Goal: Information Seeking & Learning: Learn about a topic

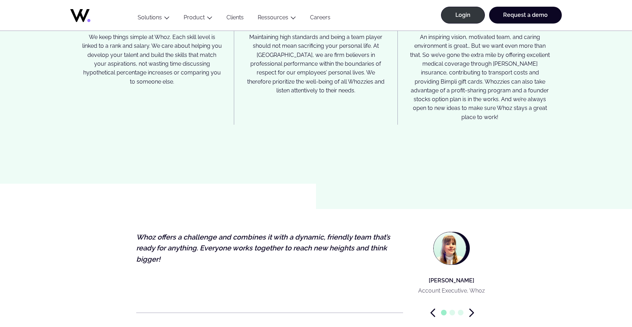
scroll to position [1969, 0]
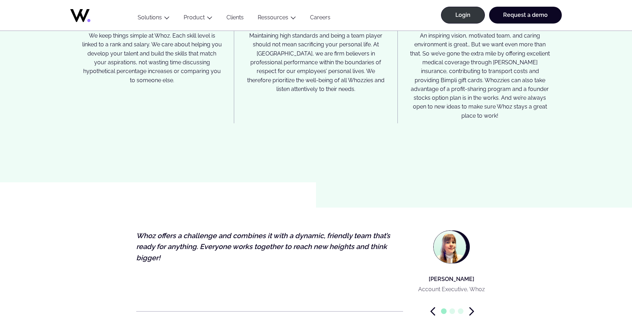
click at [471, 308] on icon "Next slide" at bounding box center [472, 311] width 4 height 7
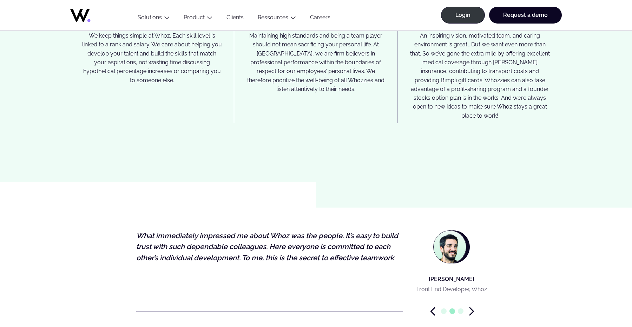
click at [471, 308] on icon "Next slide" at bounding box center [472, 311] width 4 height 7
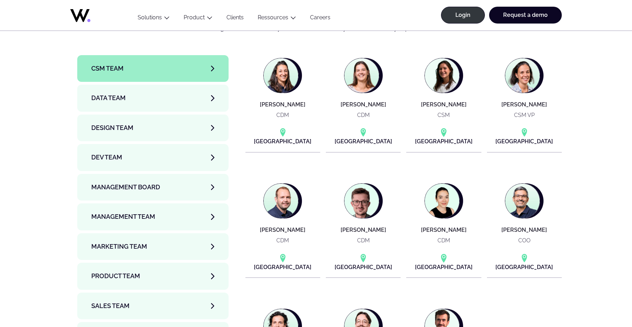
scroll to position [2351, 0]
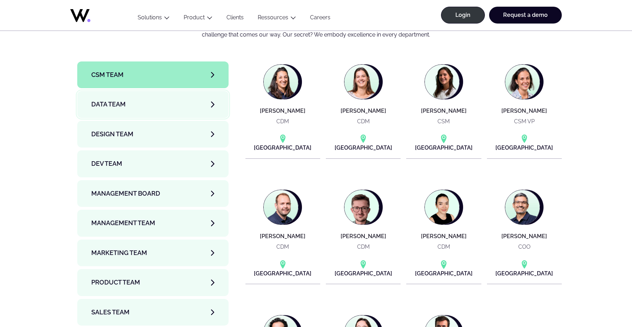
click at [139, 91] on link "Data team" at bounding box center [152, 104] width 151 height 27
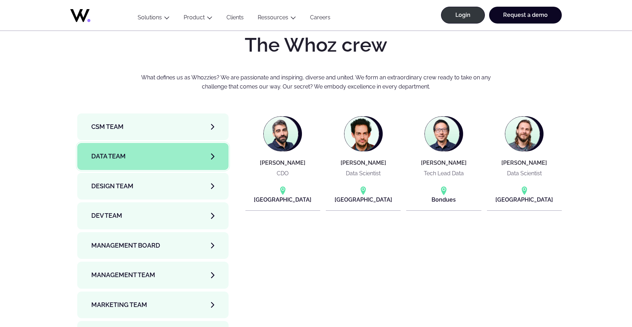
scroll to position [2294, 0]
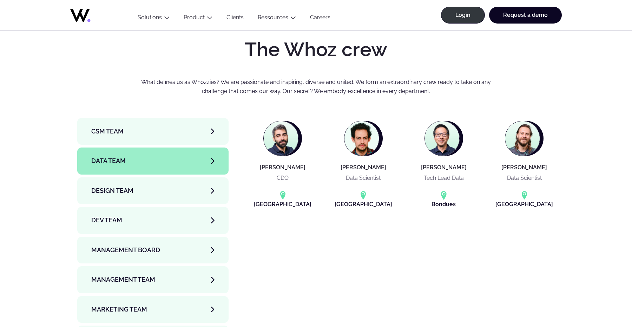
click at [162, 177] on link "Design team" at bounding box center [152, 190] width 151 height 27
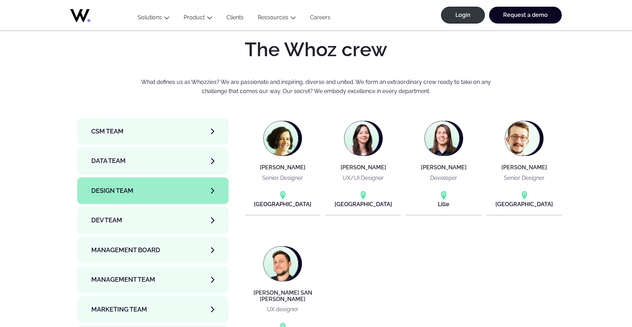
click at [136, 207] on link "Dev team" at bounding box center [152, 220] width 151 height 27
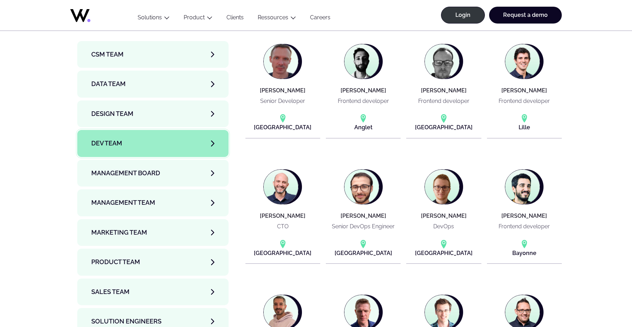
scroll to position [2382, 0]
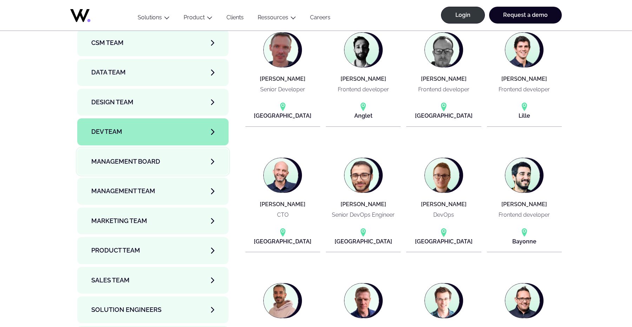
click at [156, 157] on span "Management Board" at bounding box center [125, 162] width 69 height 10
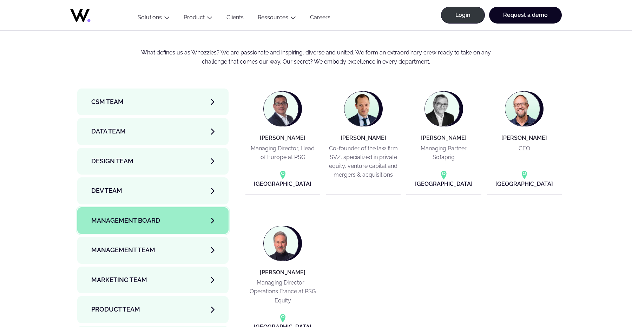
scroll to position [2299, 0]
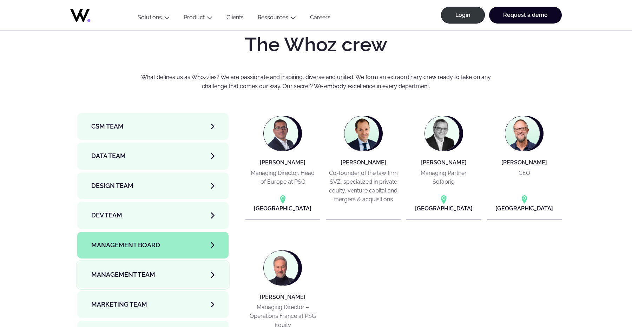
click at [153, 270] on span "Management Team" at bounding box center [123, 275] width 64 height 10
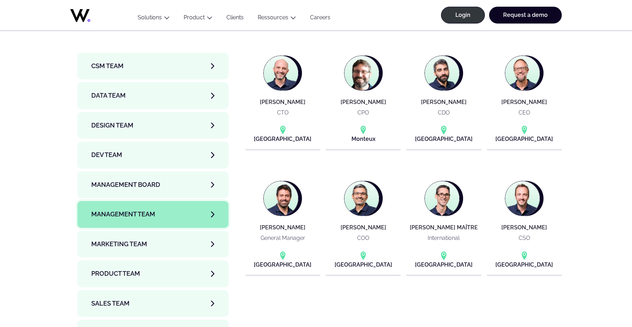
scroll to position [2370, 0]
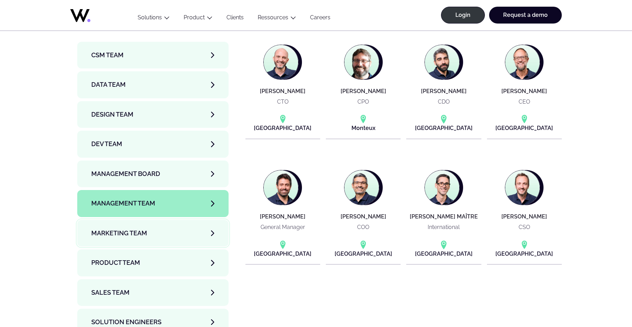
click at [168, 220] on link "Marketing Team" at bounding box center [152, 233] width 151 height 27
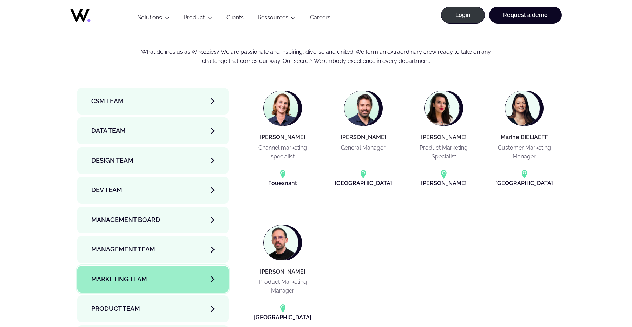
scroll to position [2325, 0]
click at [136, 303] on span "Product team" at bounding box center [115, 308] width 49 height 10
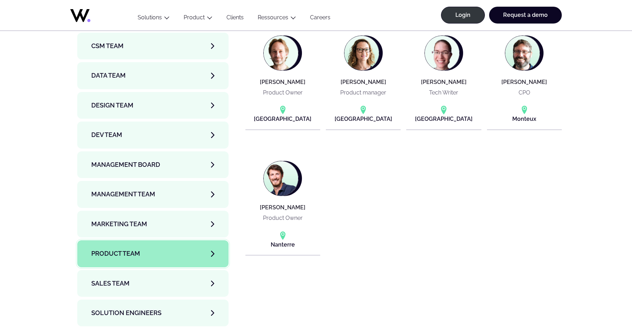
scroll to position [2383, 0]
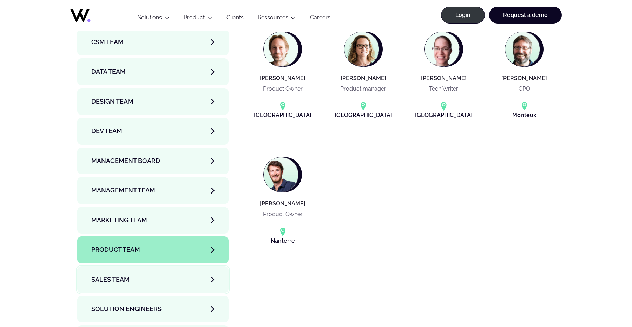
click at [152, 266] on link "Sales team" at bounding box center [152, 279] width 151 height 27
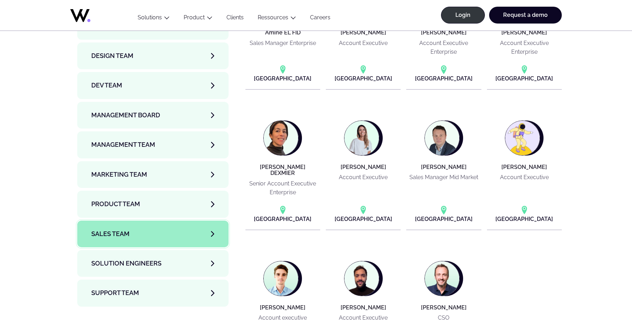
scroll to position [2428, 0]
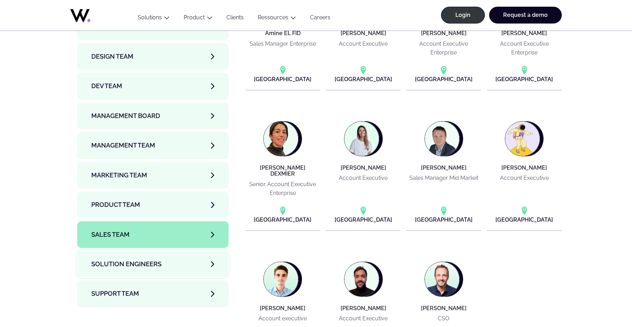
click at [166, 251] on link "Solution Engineers" at bounding box center [152, 264] width 151 height 27
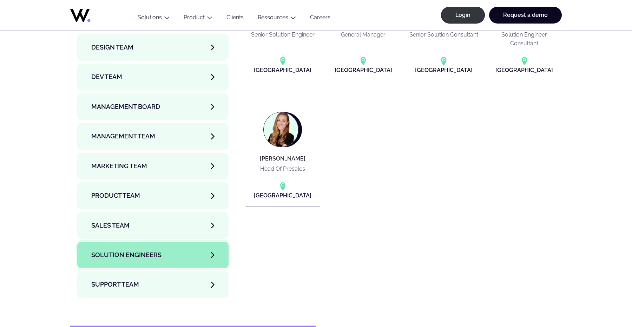
scroll to position [2440, 0]
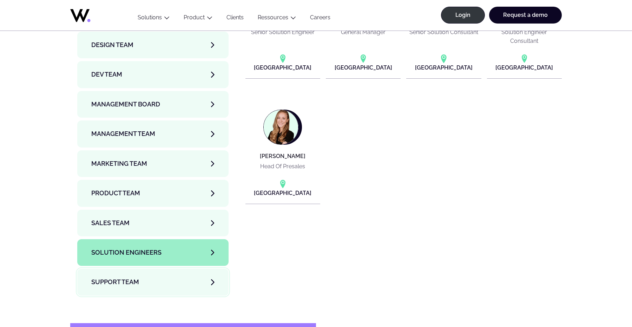
click at [152, 269] on link "Support team" at bounding box center [152, 282] width 151 height 27
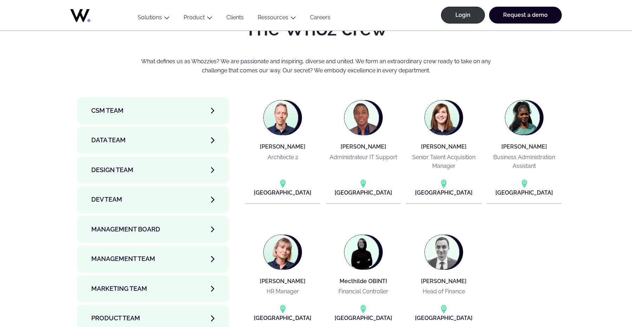
scroll to position [2302, 0]
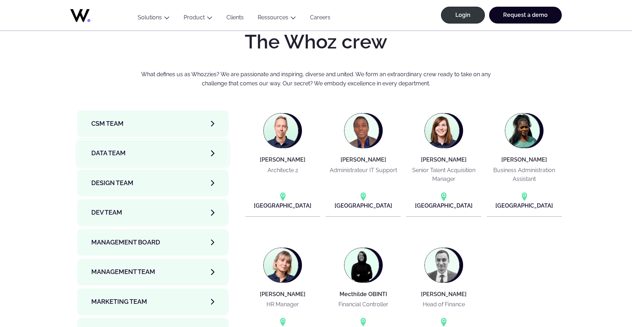
click at [140, 140] on link "Data team" at bounding box center [152, 153] width 151 height 27
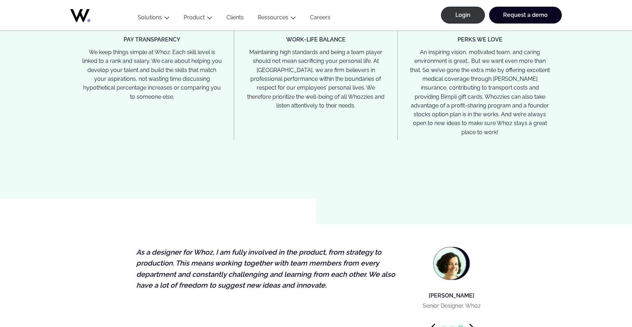
scroll to position [1854, 0]
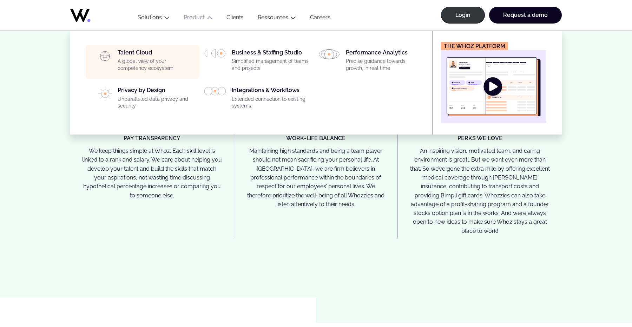
click at [147, 53] on div "Talent Cloud A global view of your competency ecosystem" at bounding box center [157, 61] width 78 height 25
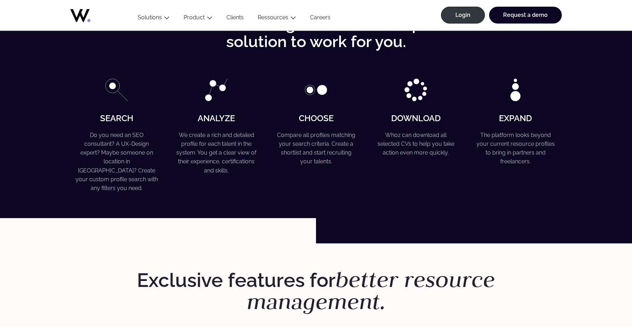
scroll to position [1537, 0]
